Goal: Transaction & Acquisition: Obtain resource

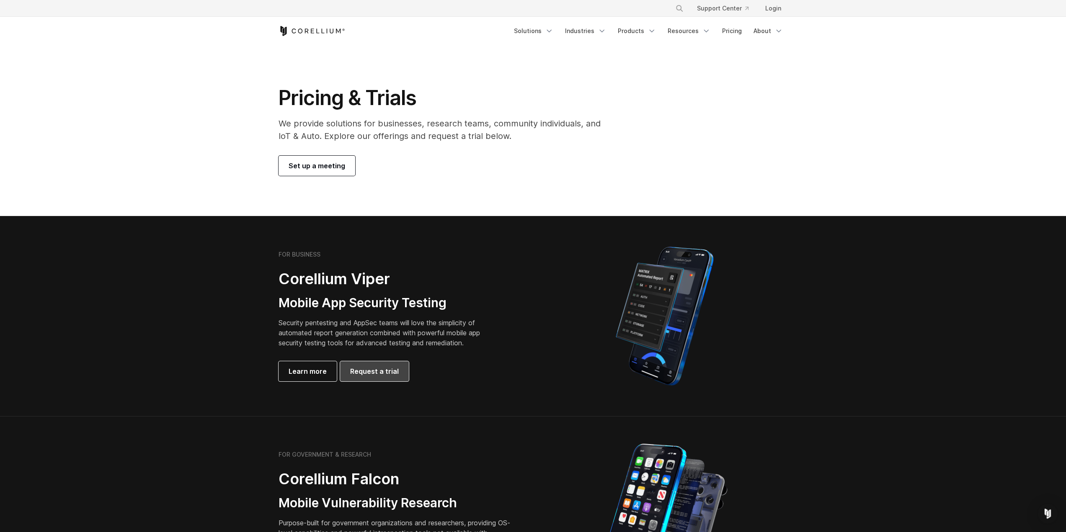
click at [381, 370] on span "Request a trial" at bounding box center [374, 371] width 49 height 10
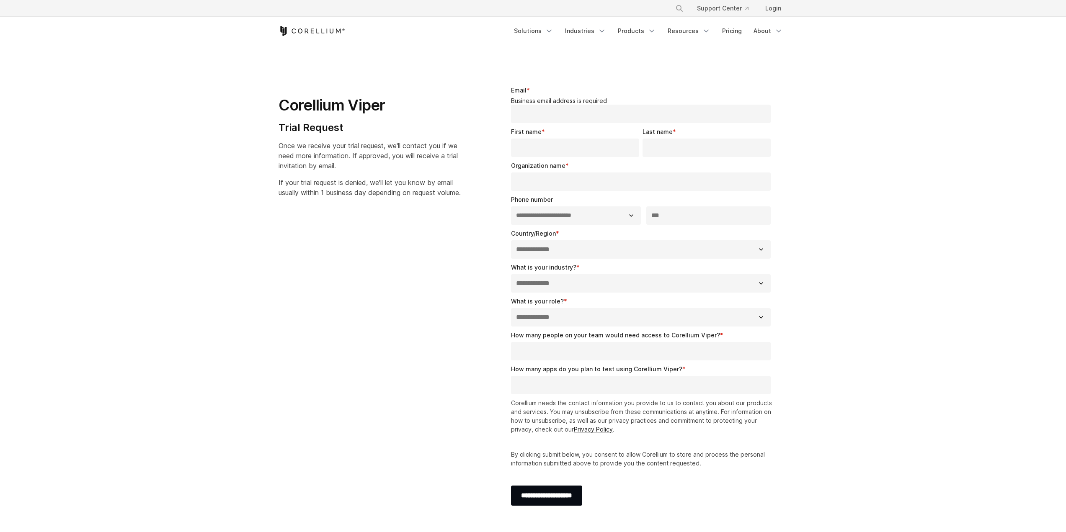
select select "**"
drag, startPoint x: 562, startPoint y: 250, endPoint x: 553, endPoint y: 251, distance: 8.8
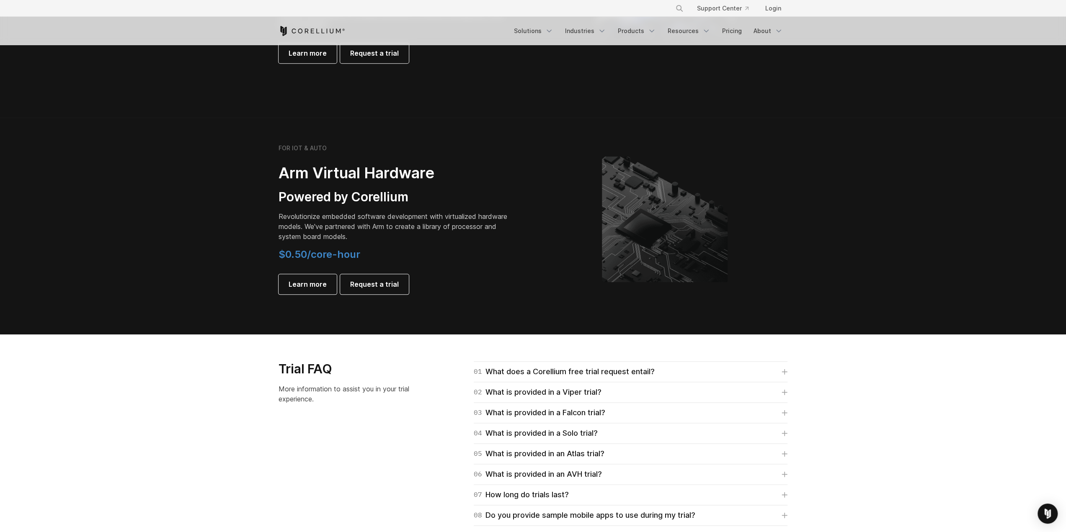
scroll to position [1005, 0]
